Goal: Navigation & Orientation: Find specific page/section

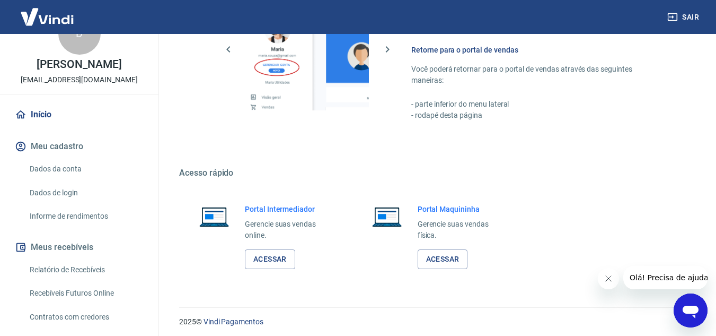
scroll to position [29, 0]
click at [39, 112] on link "Início" at bounding box center [79, 115] width 133 height 23
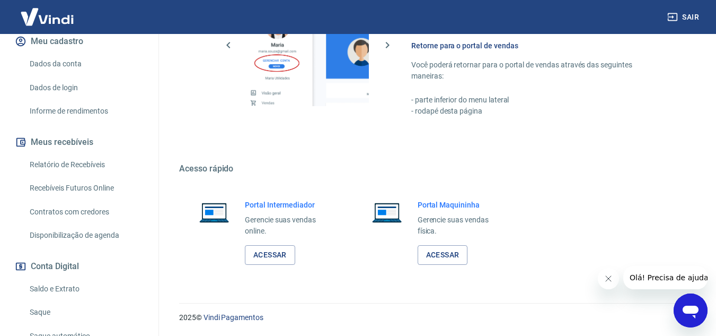
scroll to position [241, 0]
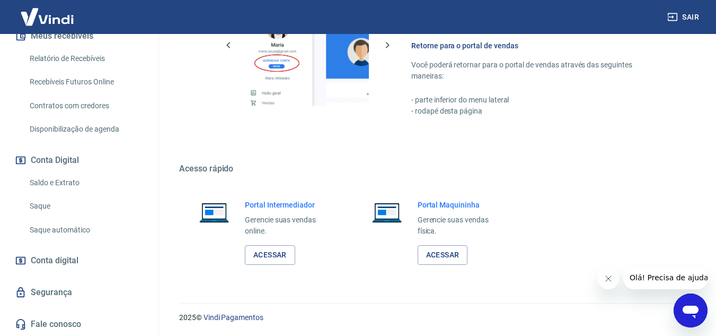
click at [63, 289] on link "Segurança" at bounding box center [79, 291] width 133 height 23
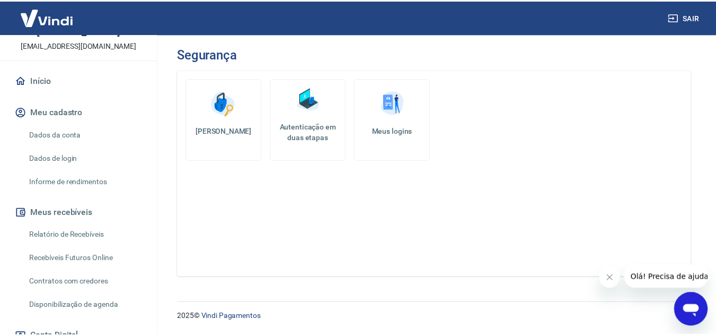
scroll to position [29, 0]
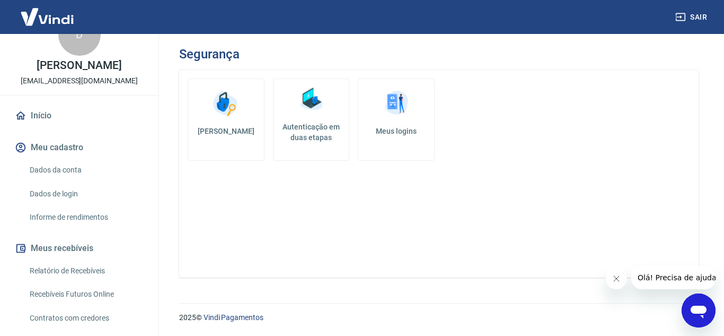
click at [39, 118] on link "Início" at bounding box center [79, 115] width 133 height 23
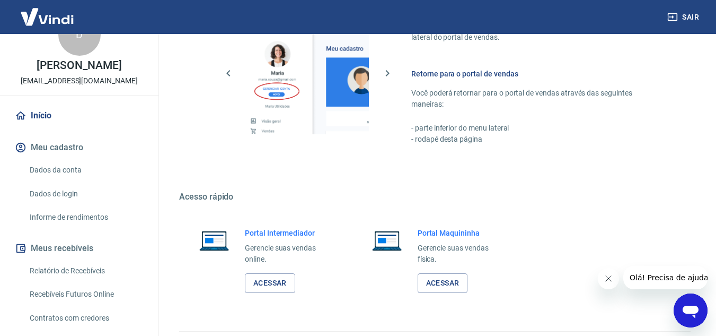
scroll to position [534, 0]
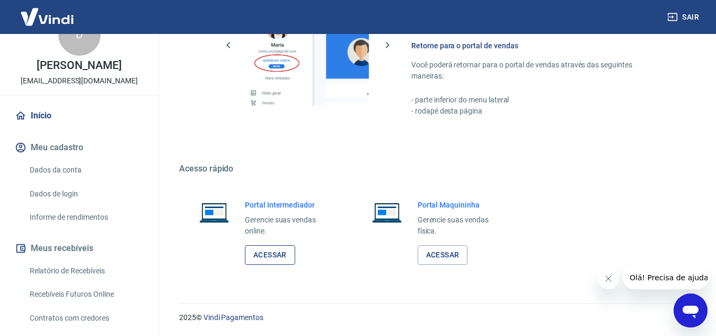
click at [272, 255] on link "Acessar" at bounding box center [270, 255] width 50 height 20
click at [669, 14] on icon "button" at bounding box center [673, 17] width 10 height 8
